Goal: Transaction & Acquisition: Book appointment/travel/reservation

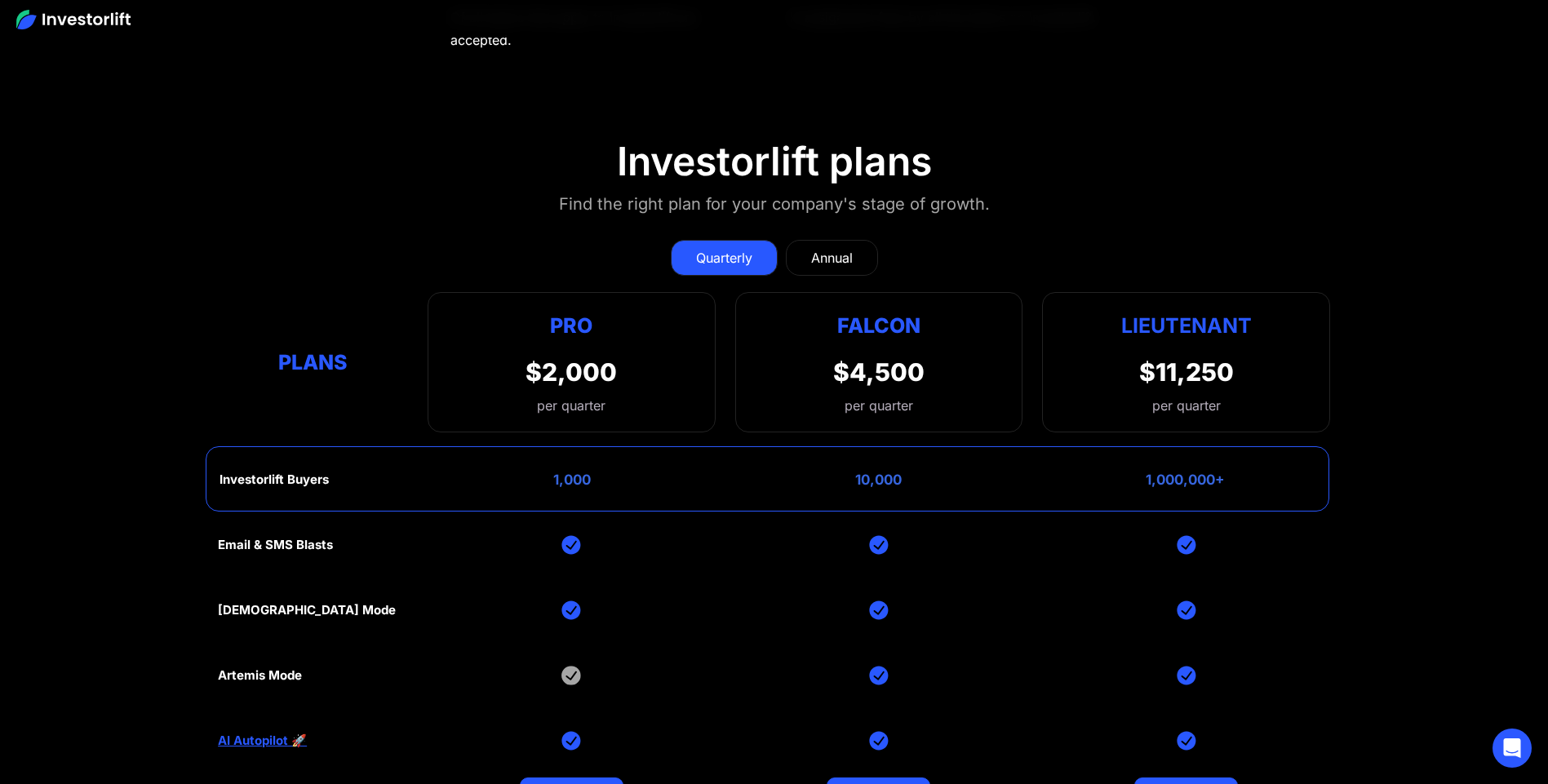
scroll to position [7203, 0]
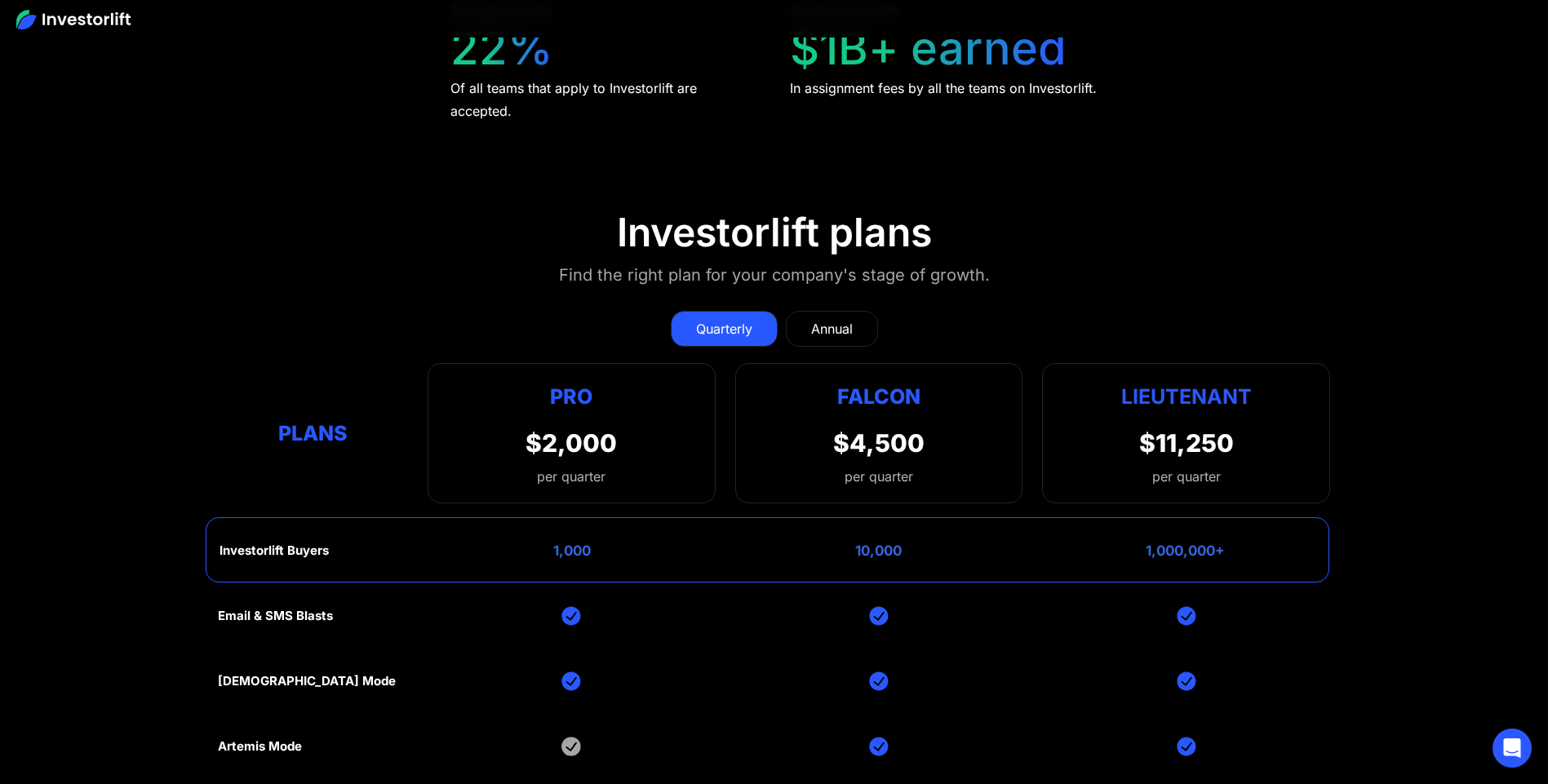
click at [855, 318] on link "Annual" at bounding box center [832, 328] width 93 height 36
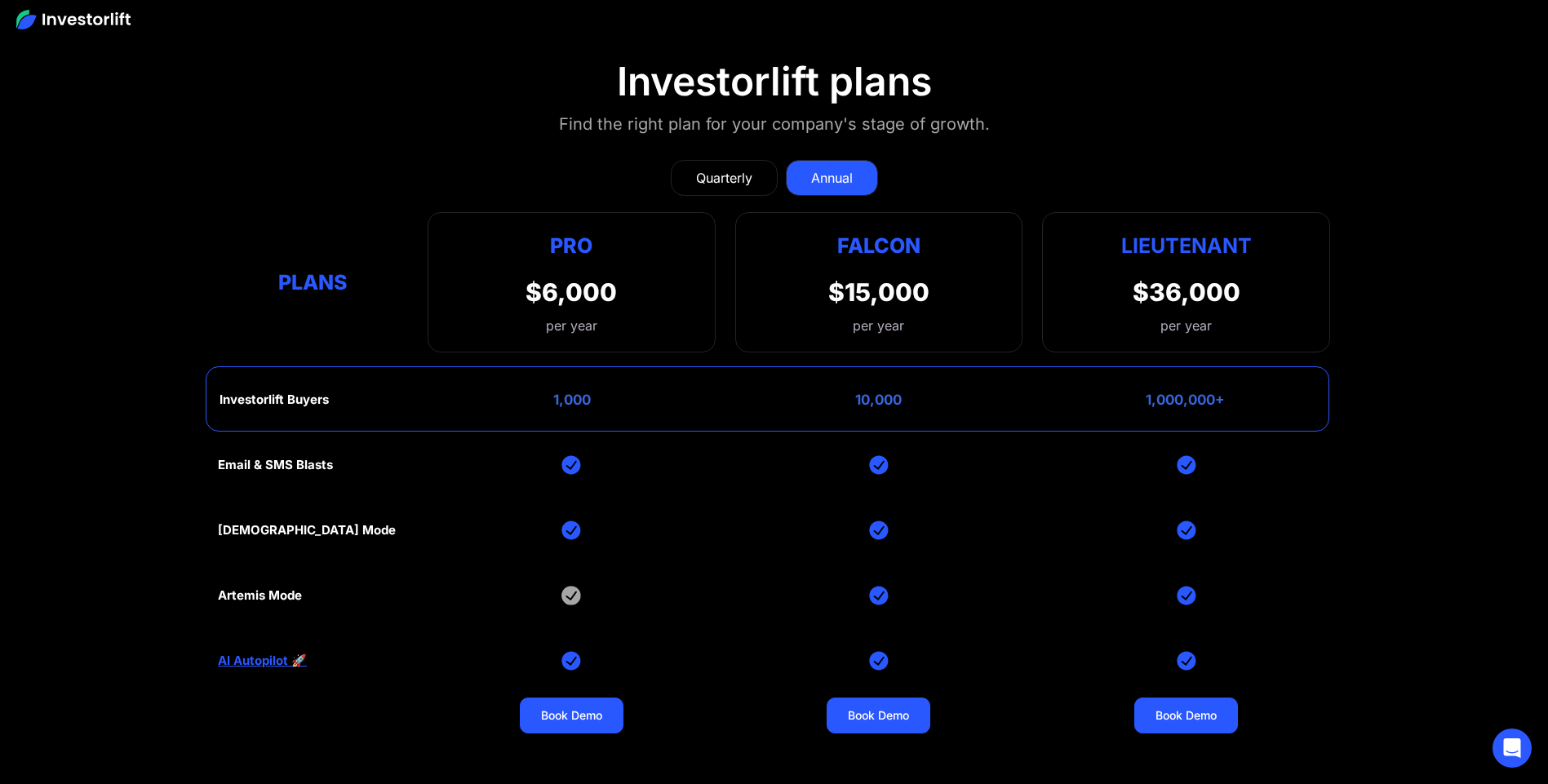
scroll to position [7385, 0]
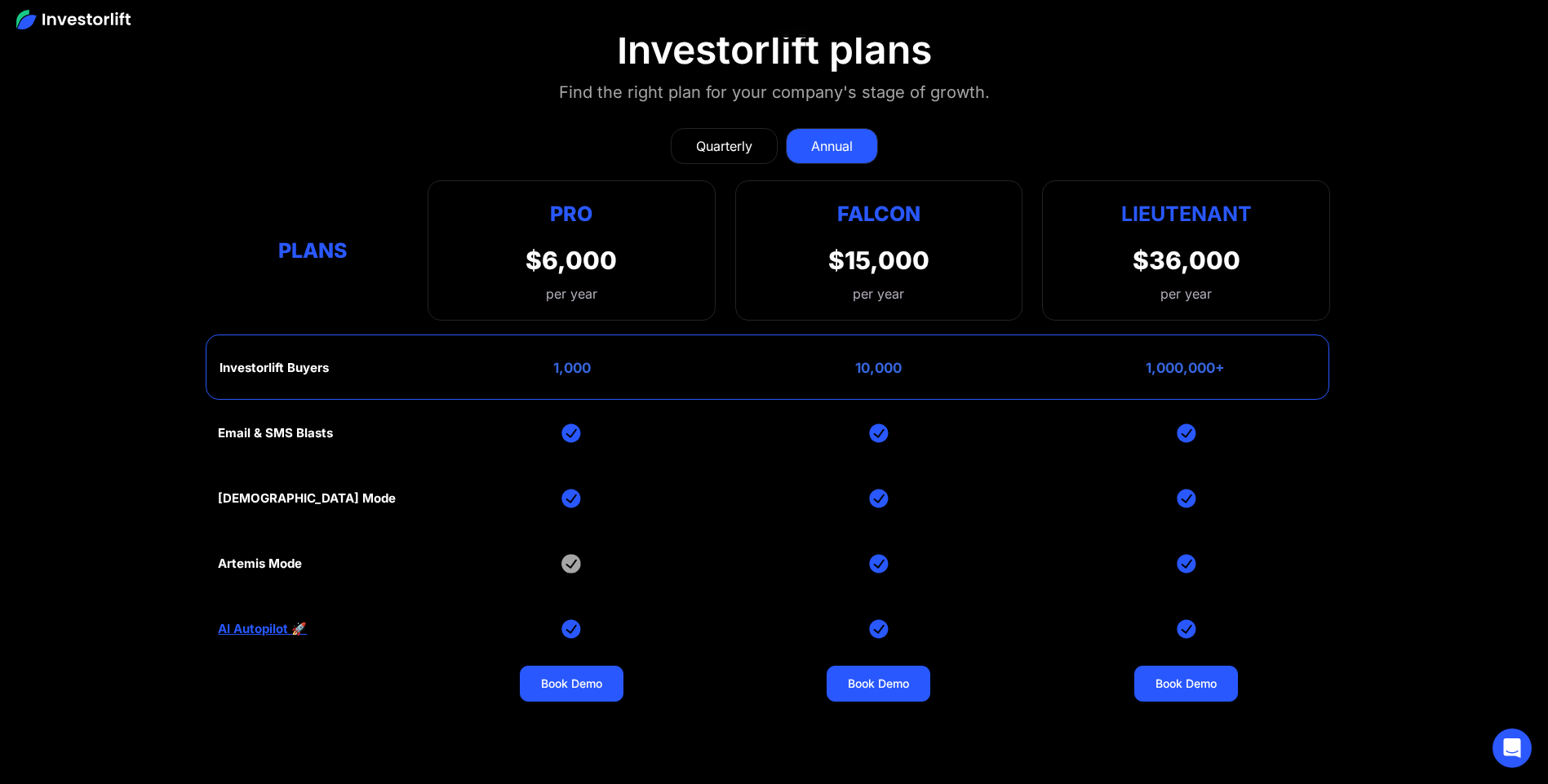
click at [760, 147] on link "Quarterly" at bounding box center [725, 146] width 107 height 36
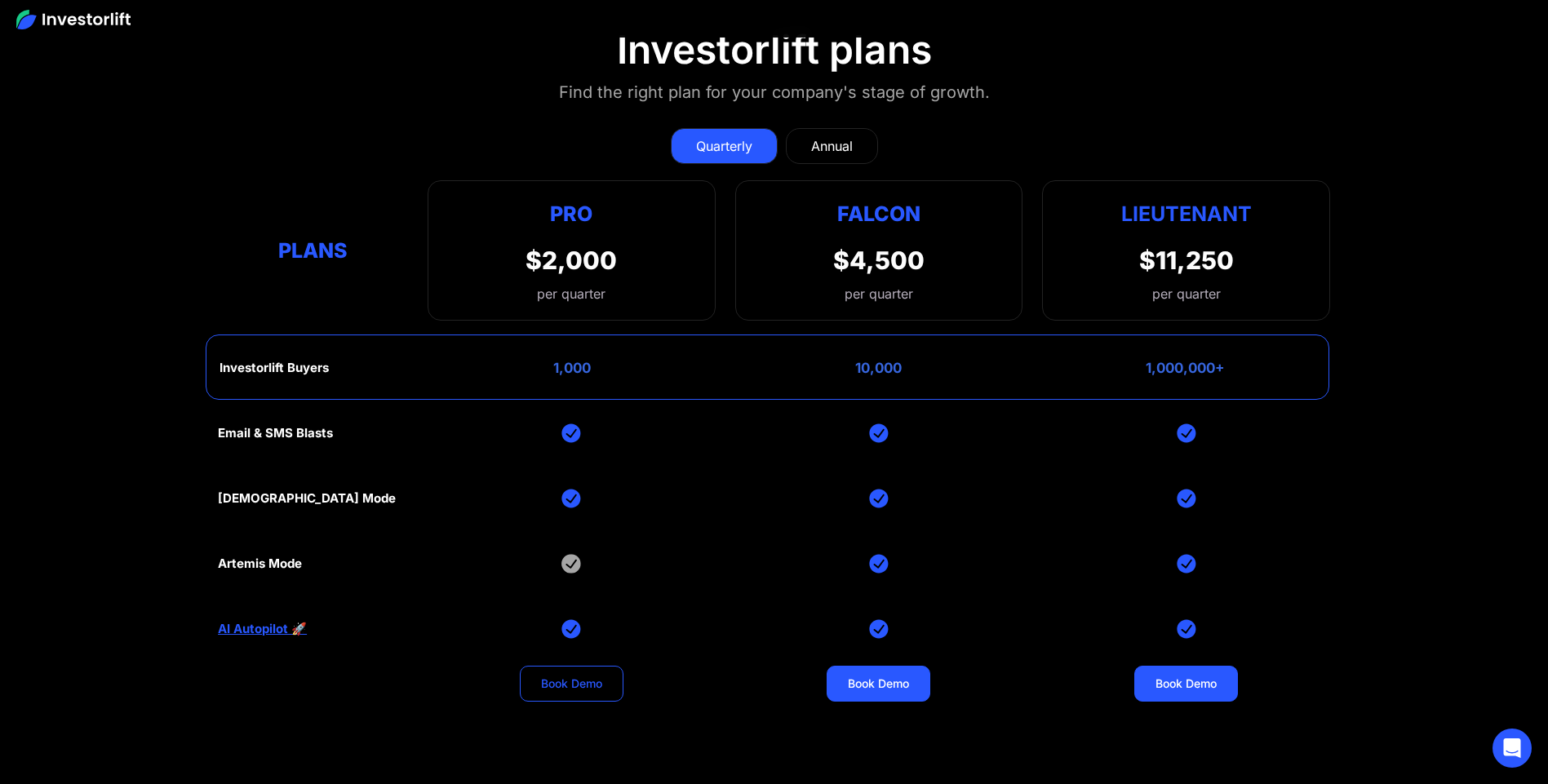
click at [581, 693] on link "Book Demo" at bounding box center [571, 683] width 104 height 36
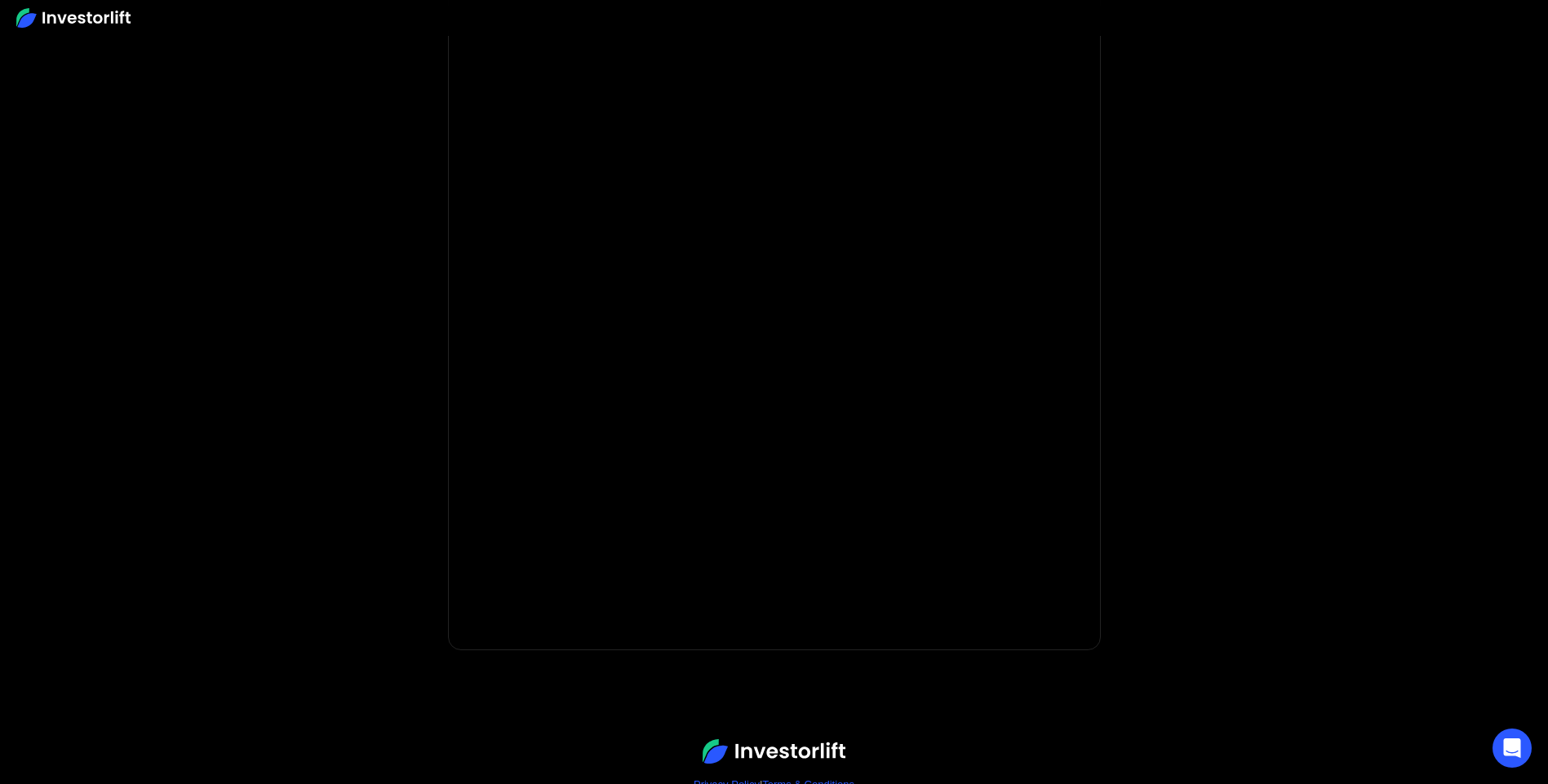
scroll to position [123, 0]
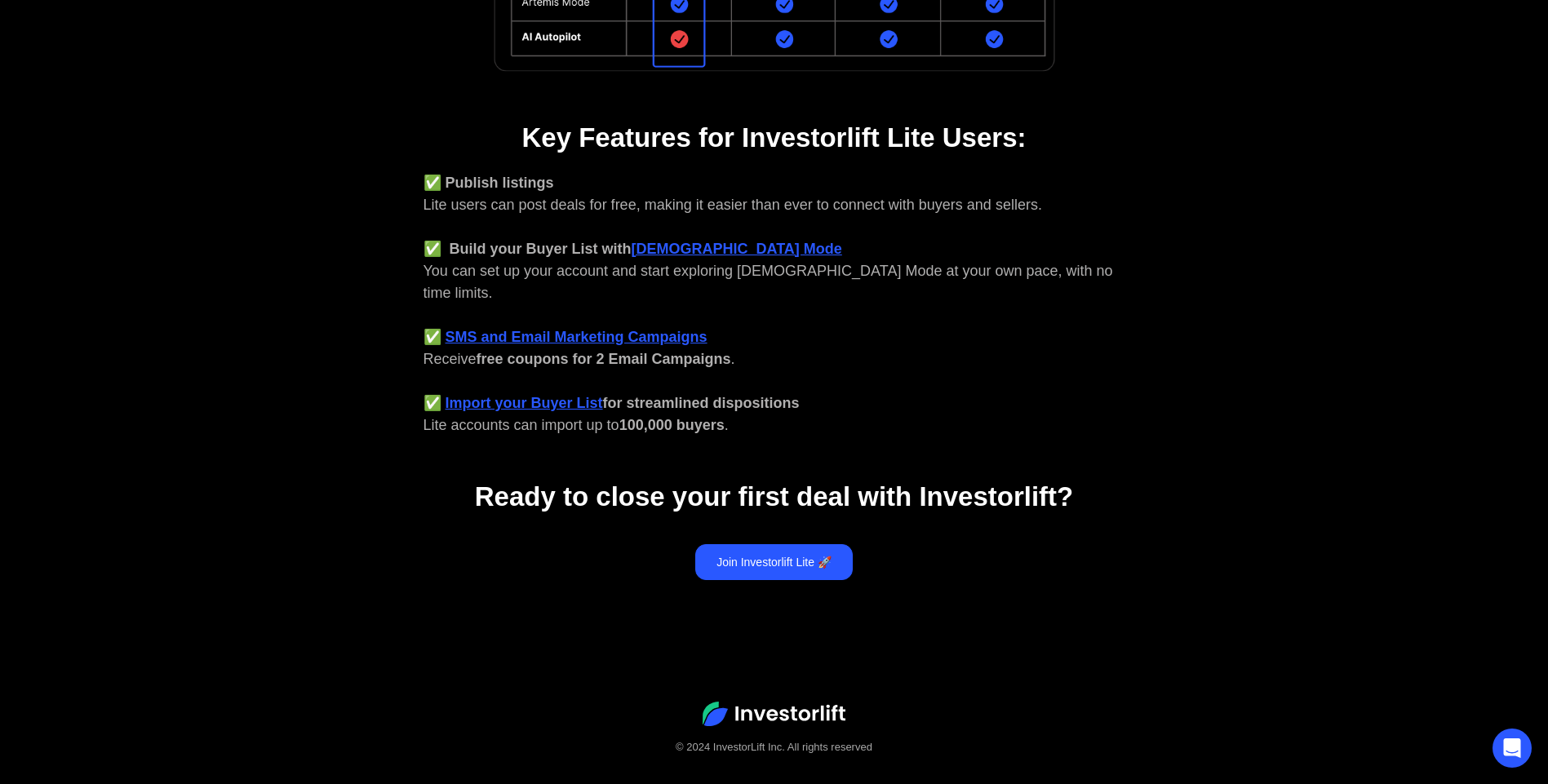
scroll to position [571, 0]
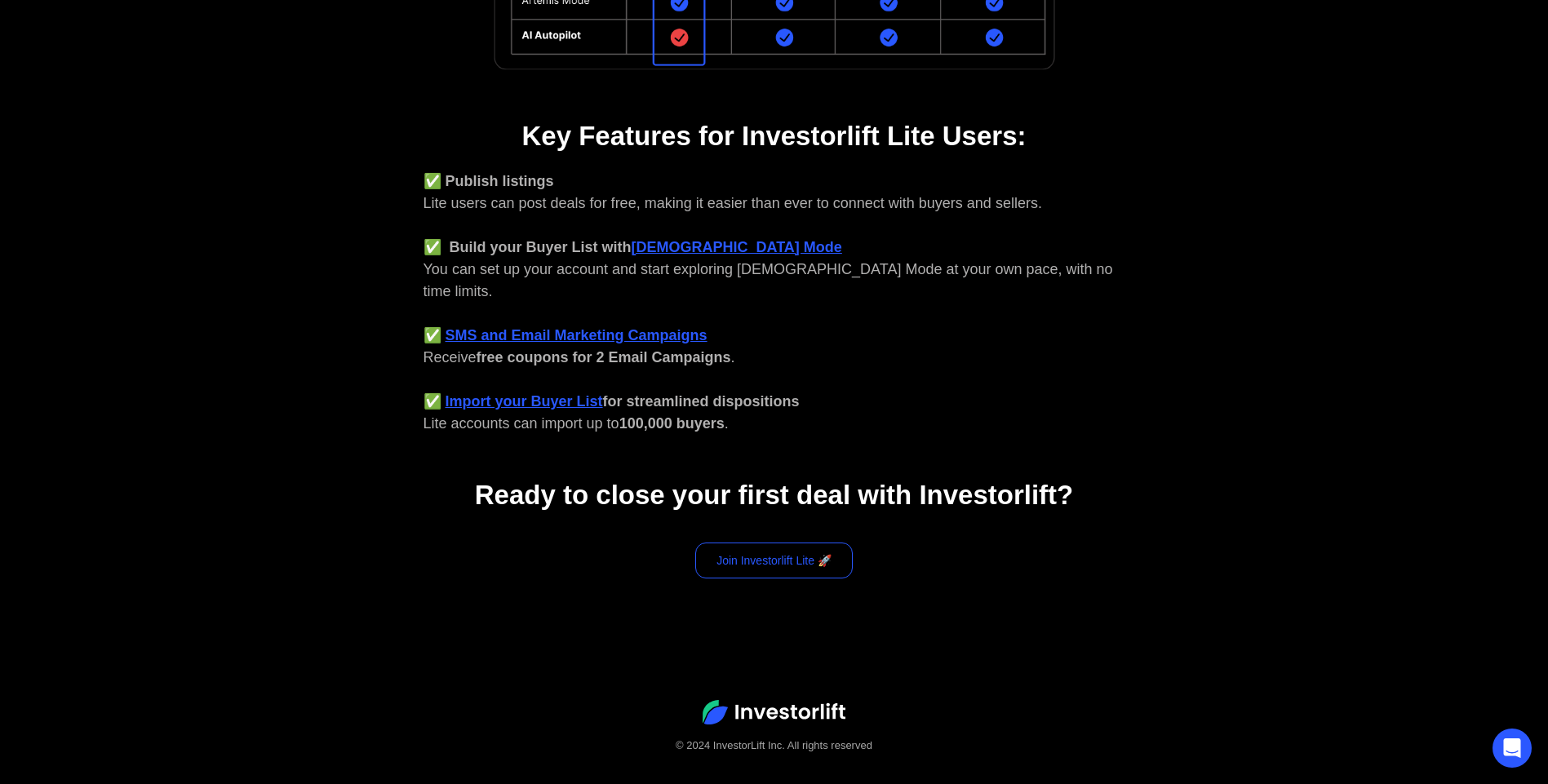
click at [795, 543] on link "Join Investorlift Lite 🚀" at bounding box center [774, 561] width 157 height 36
